Goal: Complete application form: Complete application form

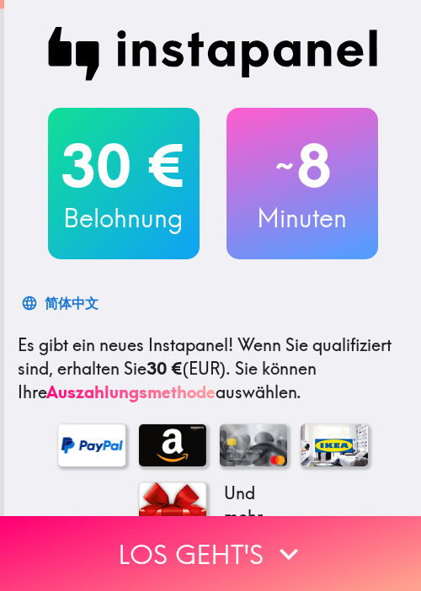
scroll to position [474, 0]
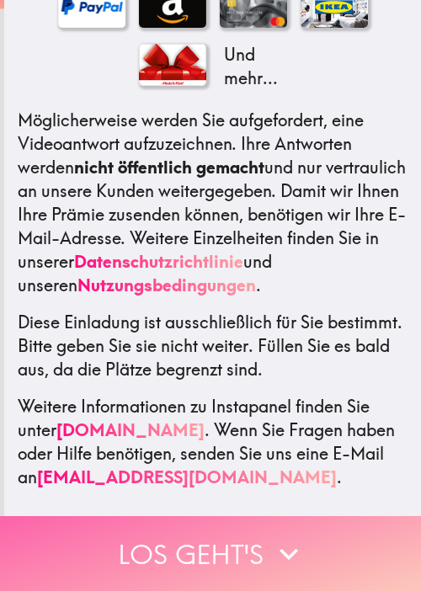
drag, startPoint x: 307, startPoint y: 537, endPoint x: 371, endPoint y: 546, distance: 63.9
click at [308, 540] on button "Los geht's" at bounding box center [210, 553] width 421 height 75
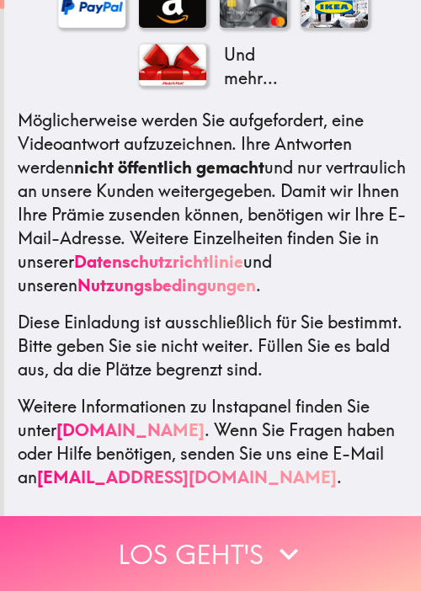
scroll to position [0, 0]
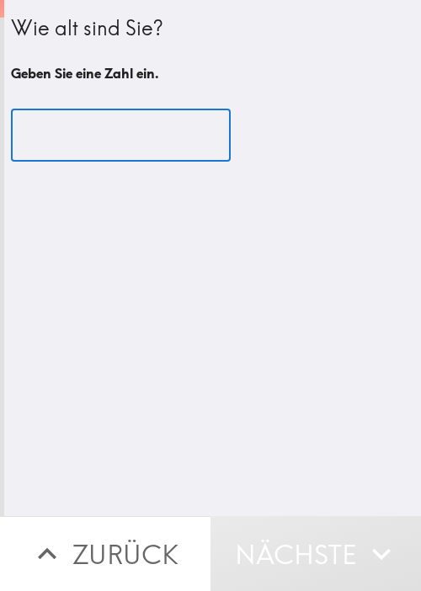
click at [84, 126] on input "number" at bounding box center [121, 136] width 220 height 52
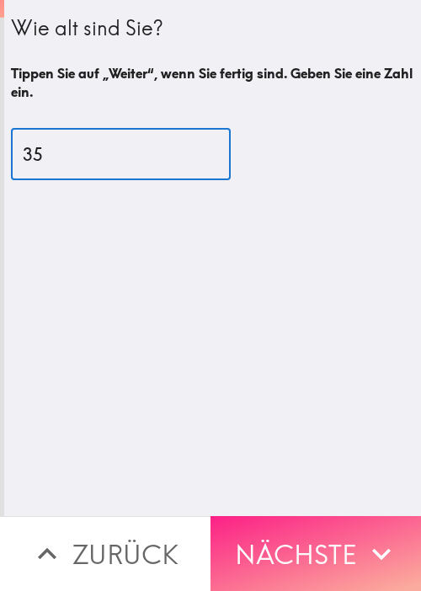
type input "35"
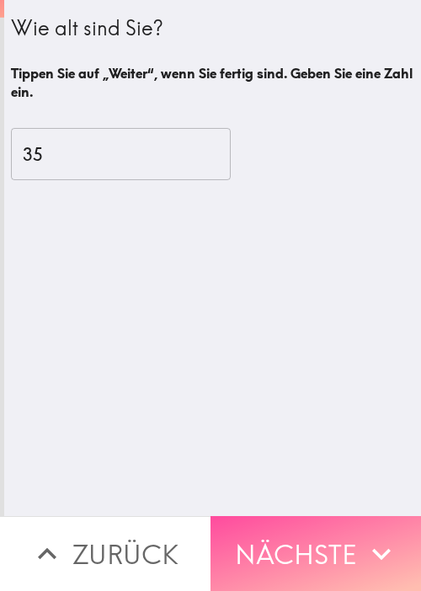
drag, startPoint x: 371, startPoint y: 567, endPoint x: 362, endPoint y: 559, distance: 11.3
click at [369, 564] on button "Nächste" at bounding box center [316, 553] width 211 height 75
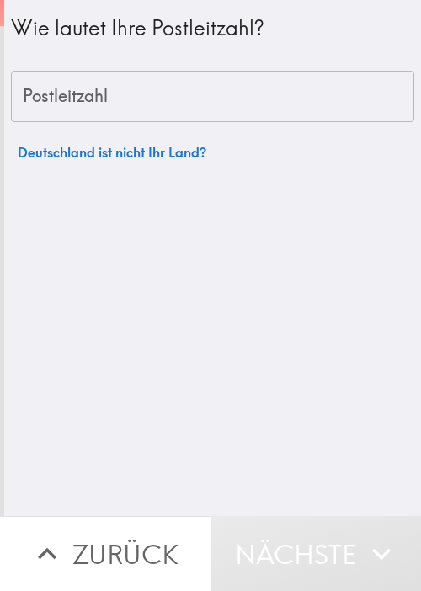
click at [94, 94] on input "Postleitzahl" at bounding box center [213, 97] width 404 height 52
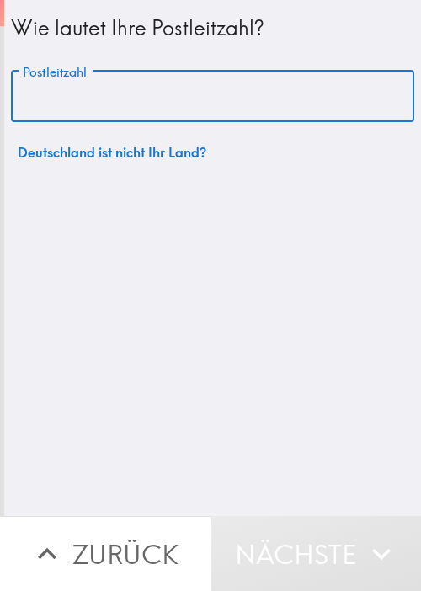
paste input "30519"
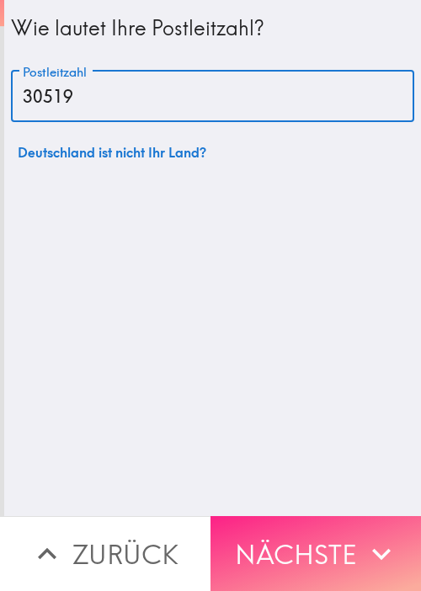
type input "30519"
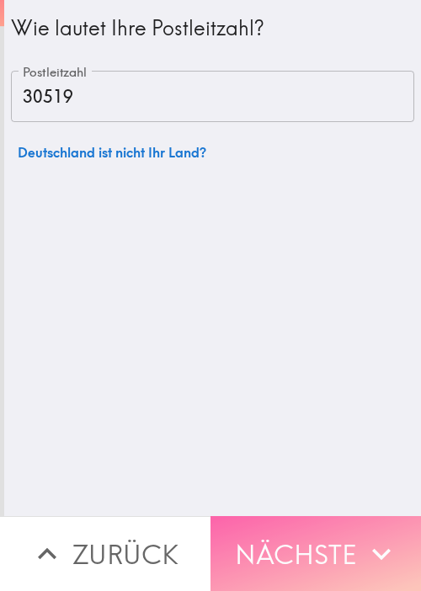
click at [363, 553] on icon "button" at bounding box center [381, 554] width 37 height 37
